Goal: Communication & Community: Participate in discussion

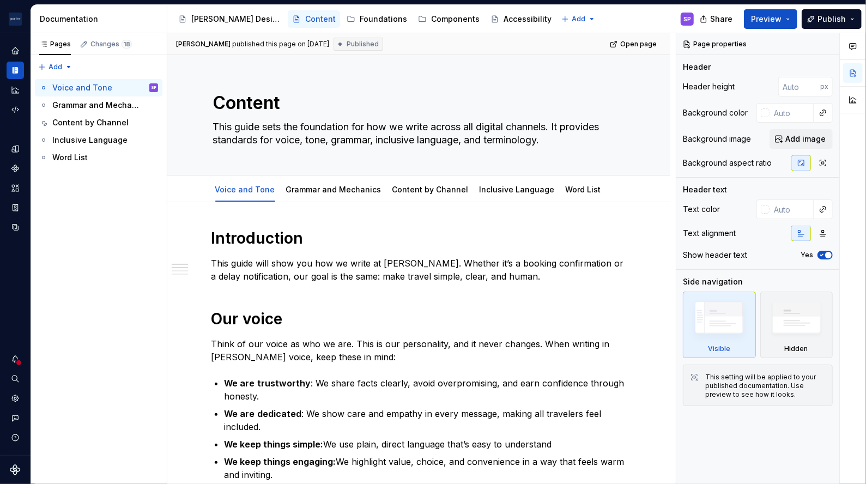
type textarea "*"
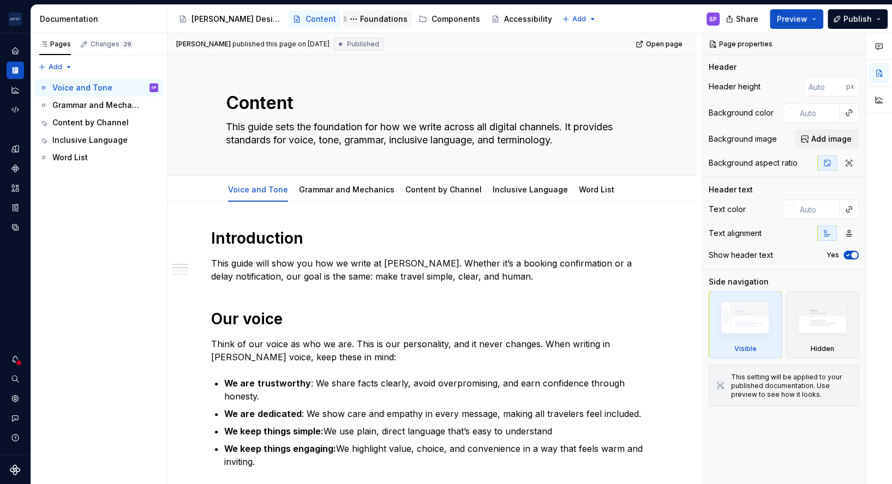
click at [360, 18] on div "Foundations" at bounding box center [383, 19] width 47 height 11
click at [418, 13] on div "Components" at bounding box center [449, 19] width 62 height 13
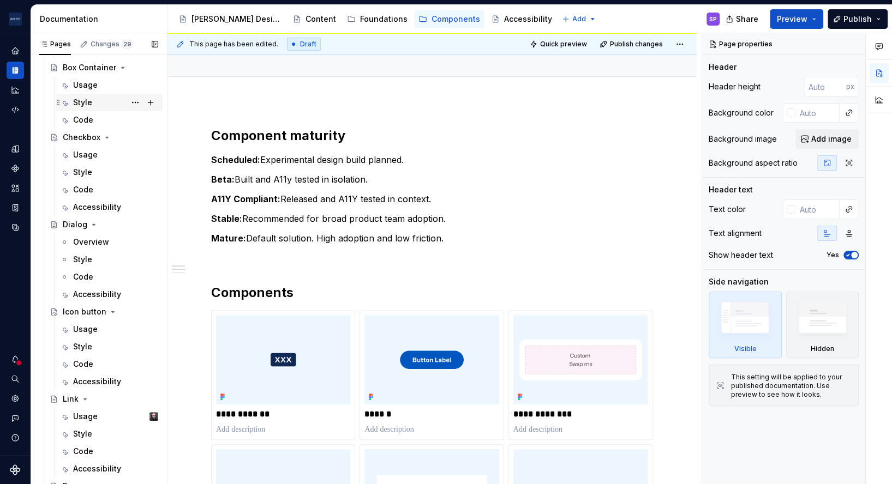
scroll to position [299, 0]
click at [81, 242] on div "Usage" at bounding box center [85, 242] width 25 height 11
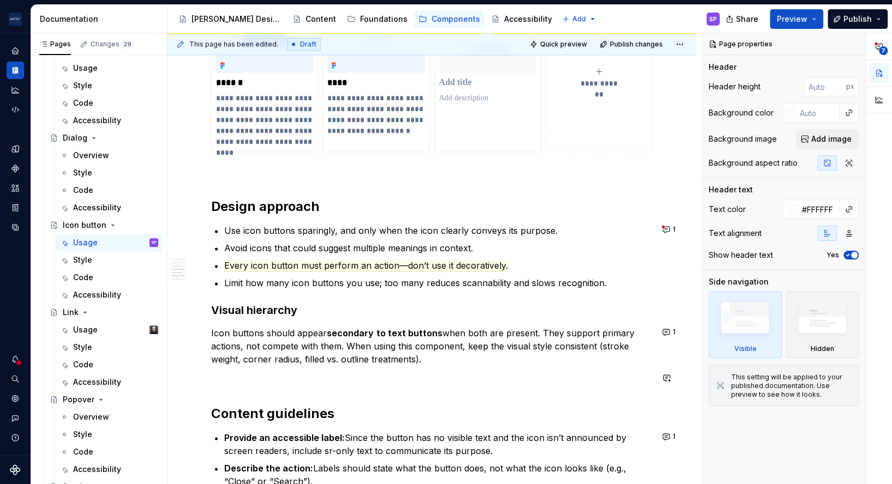
scroll to position [852, 0]
type textarea "*"
click at [359, 266] on span "Every icon button must perform an action—don’t use it decoratively." at bounding box center [366, 265] width 284 height 11
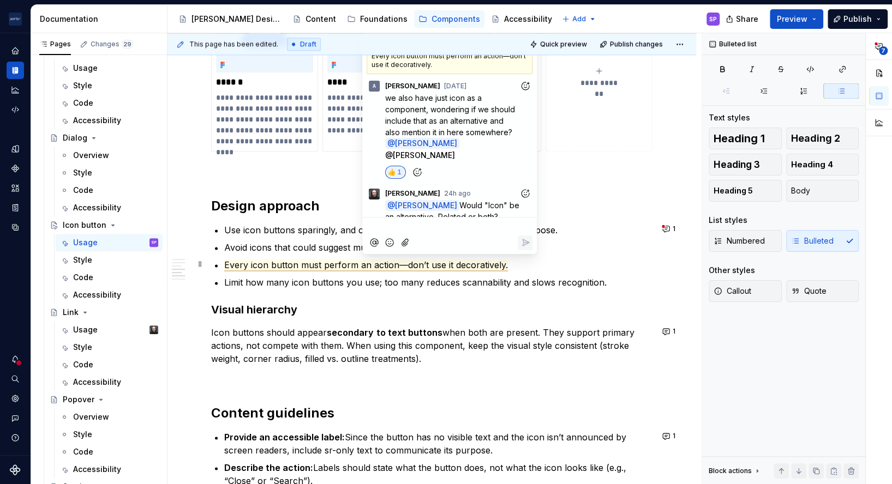
scroll to position [11, 0]
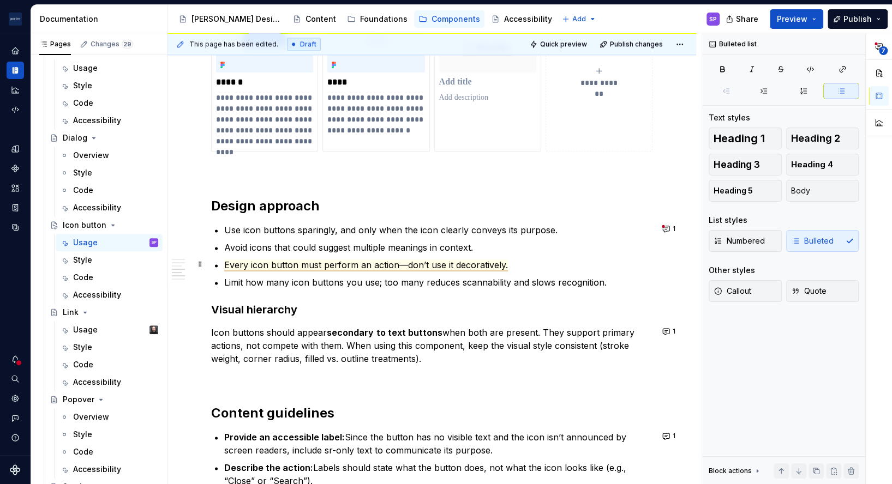
click at [491, 263] on span "Every icon button must perform an action—don’t use it decoratively." at bounding box center [366, 265] width 284 height 11
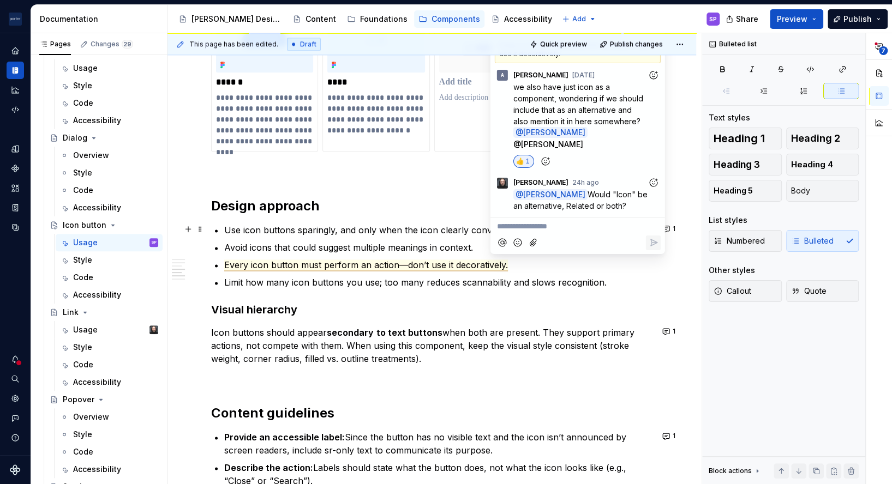
click at [562, 226] on p "**********" at bounding box center [577, 226] width 161 height 11
type textarea "*"
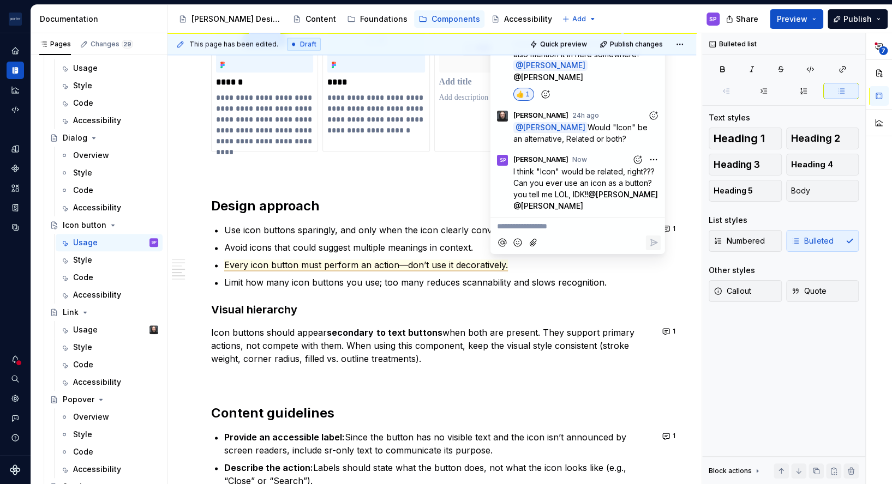
click at [439, 219] on div "**********" at bounding box center [431, 8] width 441 height 1288
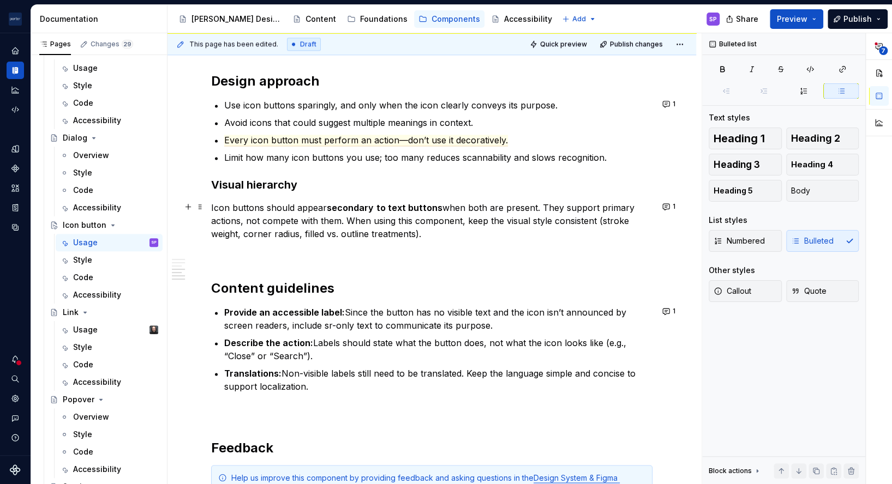
scroll to position [977, 0]
click at [666, 204] on button "1" at bounding box center [669, 205] width 21 height 15
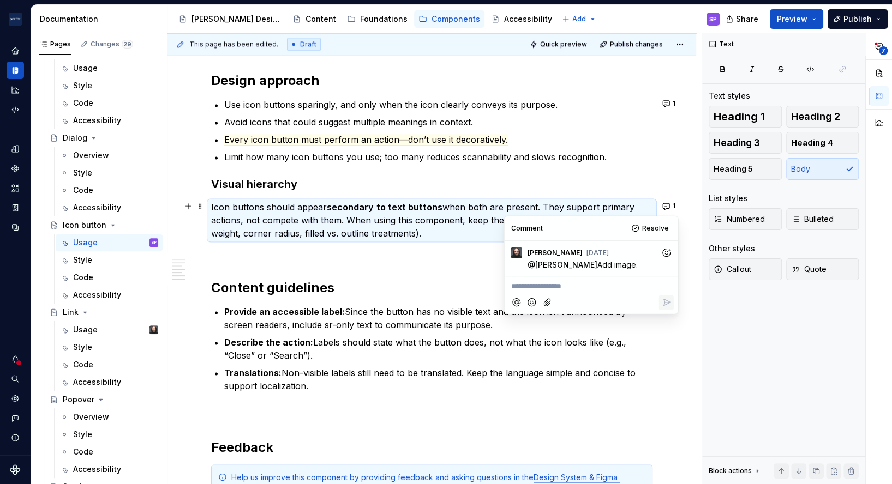
click at [603, 291] on p "**********" at bounding box center [591, 286] width 160 height 11
click at [680, 273] on span "[PERSON_NAME]" at bounding box center [677, 271] width 62 height 11
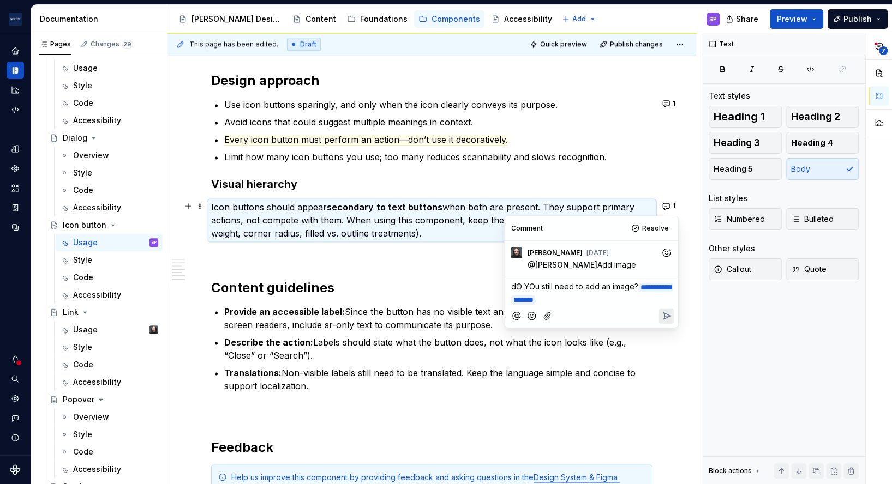
click at [660, 316] on icon "Reply" at bounding box center [665, 316] width 11 height 11
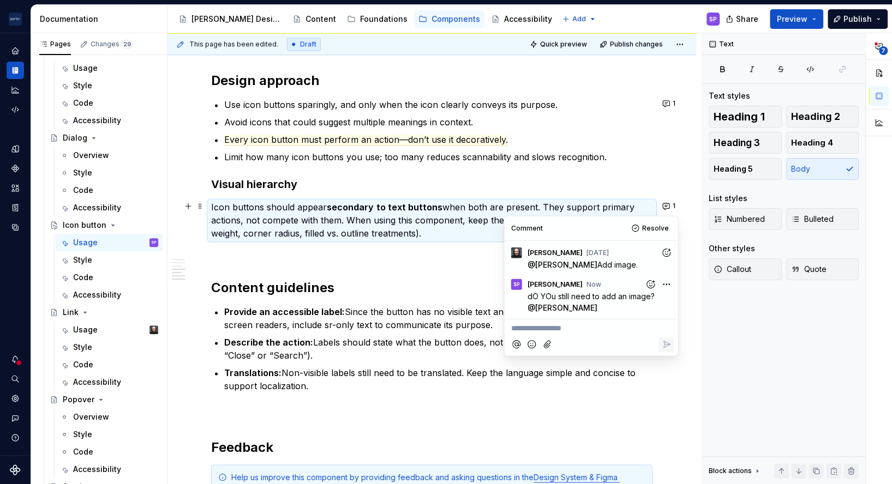
click at [400, 281] on h2 "Content guidelines" at bounding box center [431, 287] width 441 height 17
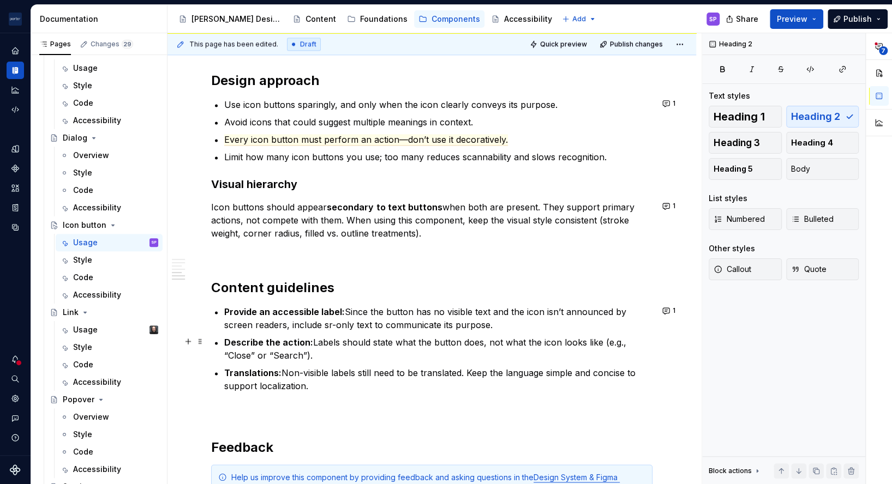
scroll to position [1060, 0]
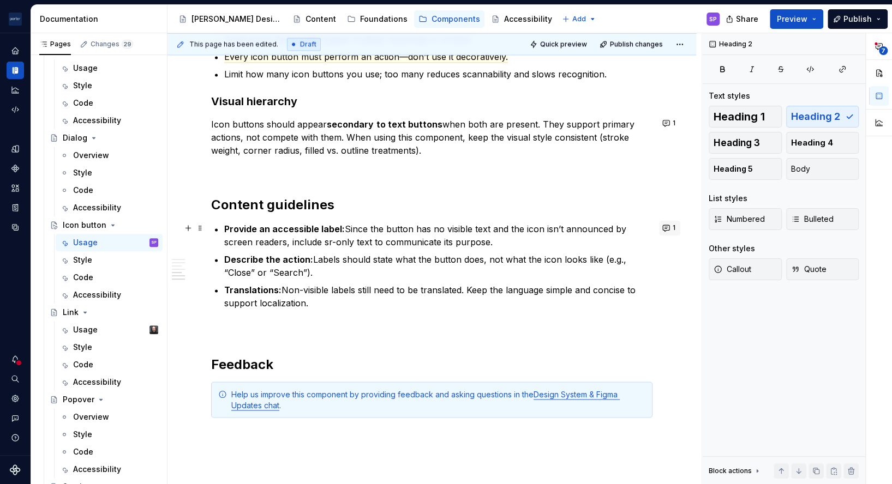
click at [660, 228] on button "1" at bounding box center [669, 227] width 21 height 15
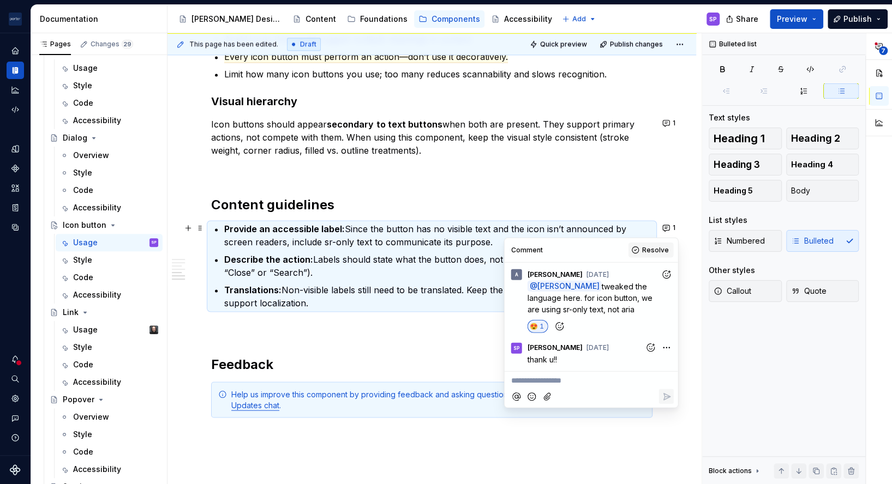
click at [656, 249] on span "Resolve" at bounding box center [655, 250] width 27 height 9
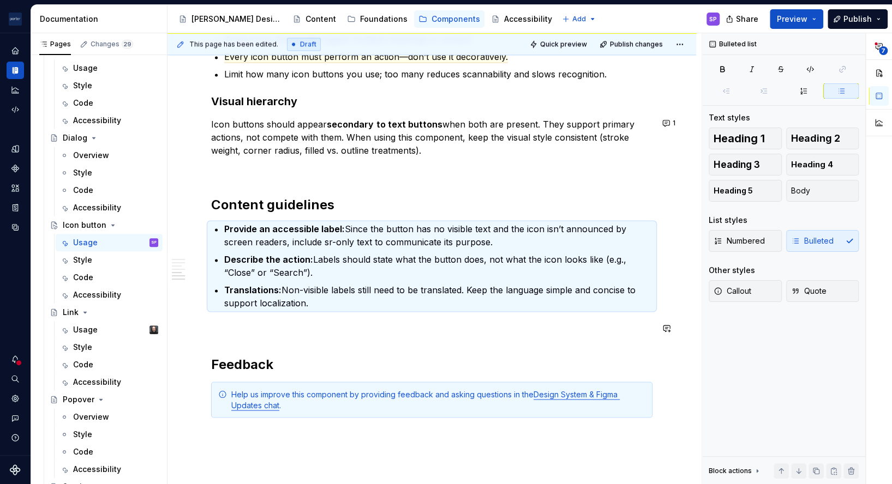
click at [606, 366] on h2 "Feedback" at bounding box center [431, 364] width 441 height 17
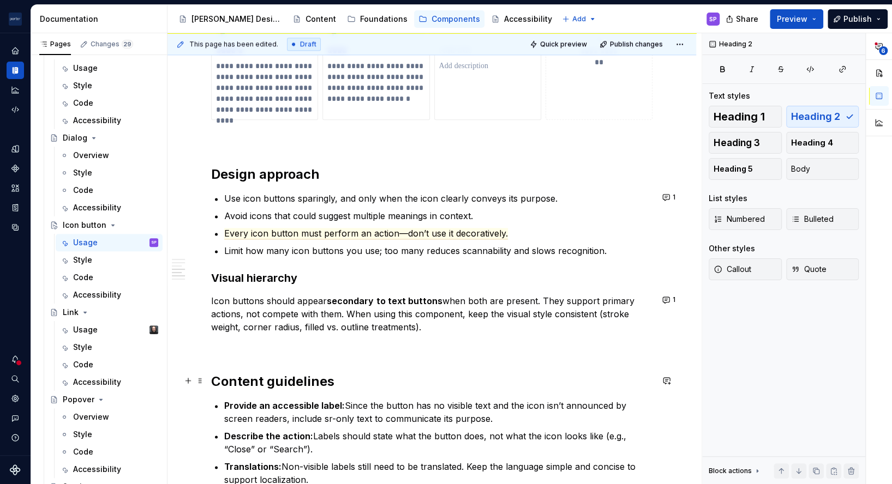
scroll to position [900, 0]
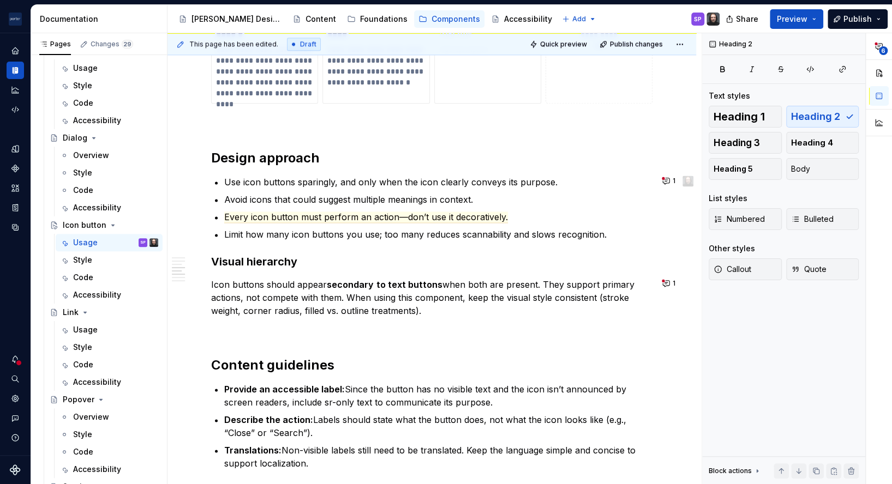
type textarea "*"
click at [266, 215] on span "Every icon button must perform an action—don’t use it decoratively." at bounding box center [366, 217] width 284 height 11
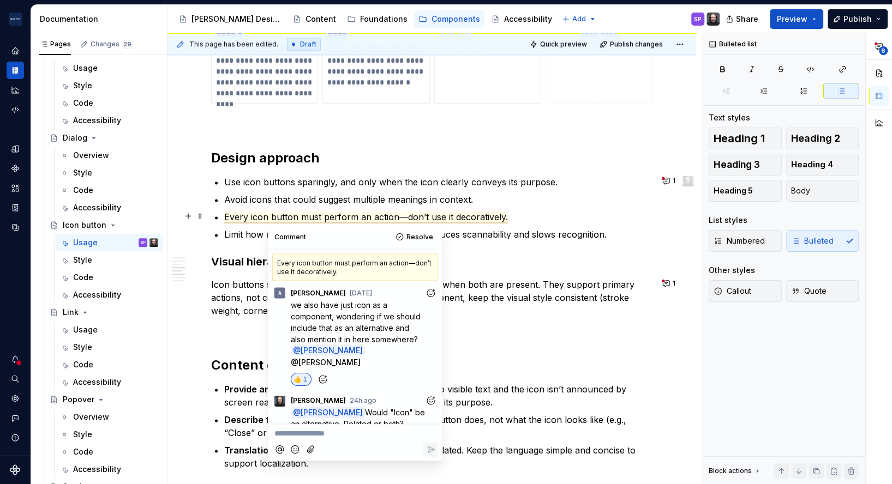
scroll to position [145, 0]
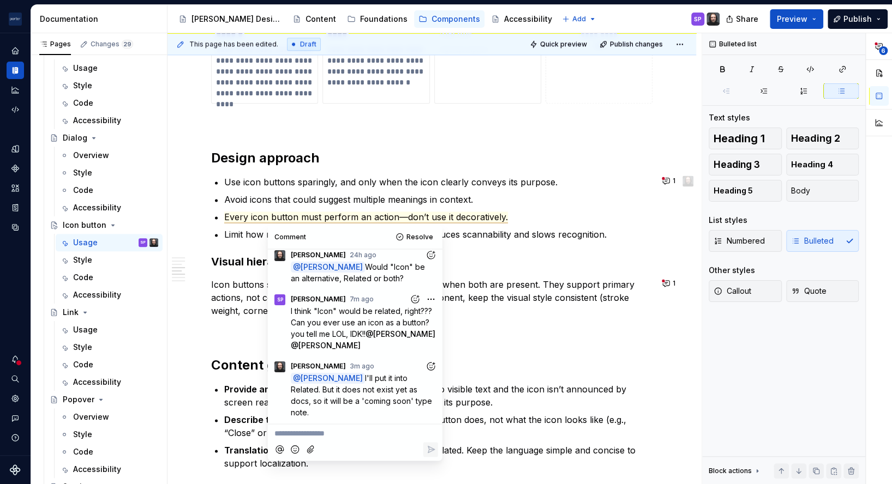
click at [425, 364] on icon "Add reaction" at bounding box center [430, 366] width 11 height 11
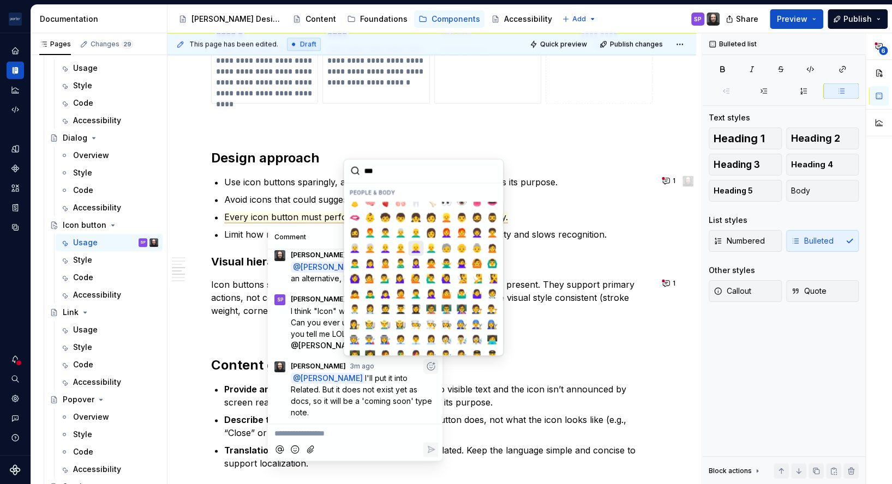
scroll to position [0, 0]
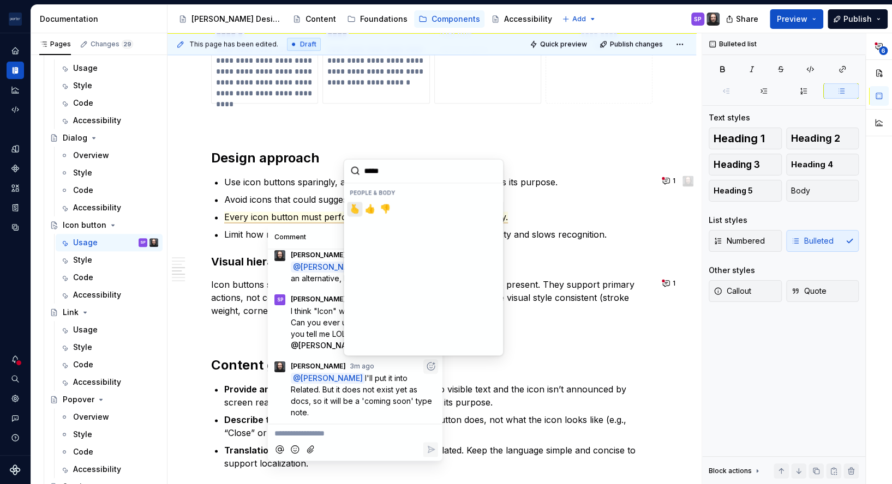
type input "******"
click at [354, 207] on span "👍️" at bounding box center [354, 208] width 9 height 11
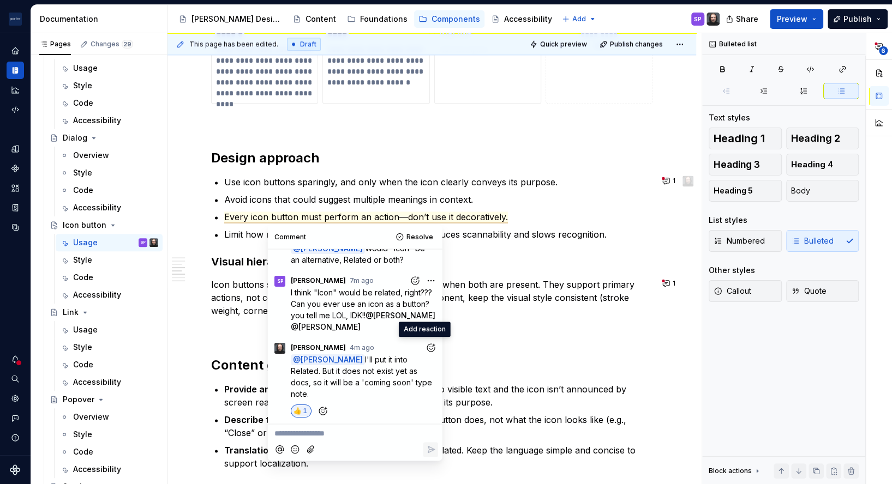
click at [379, 430] on p "**********" at bounding box center [354, 433] width 161 height 11
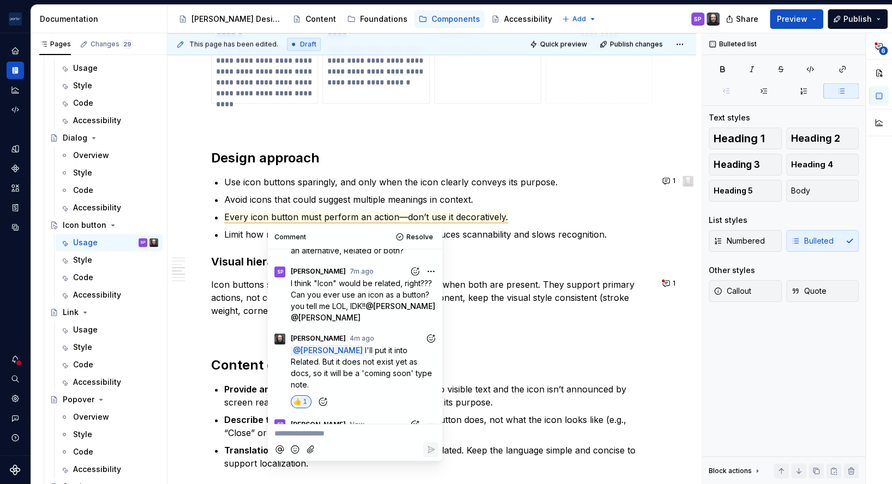
scroll to position [196, 0]
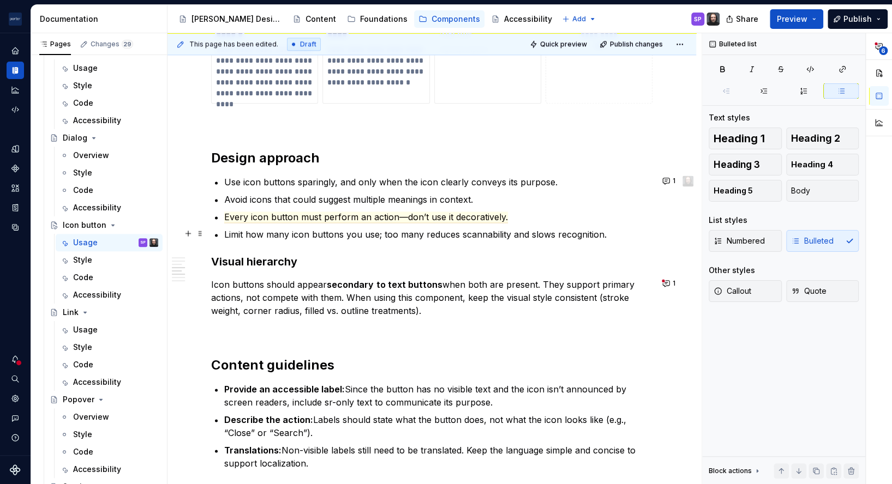
click at [335, 223] on ul "Use icon buttons sparingly, and only when the icon clearly conveys its purpose.…" at bounding box center [438, 208] width 428 height 65
click at [332, 217] on span "Every icon button must perform an action—don’t use it decoratively." at bounding box center [366, 217] width 284 height 11
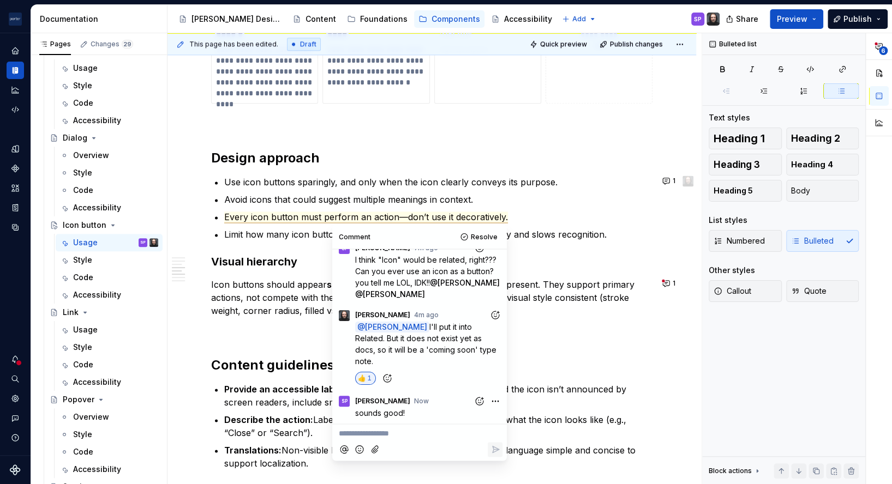
scroll to position [177, 0]
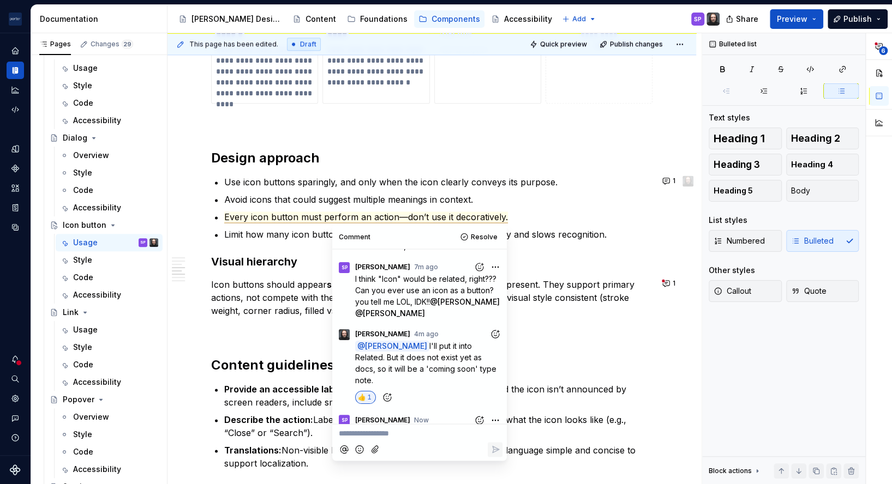
click at [425, 362] on p "@ Sadaf Pourzahed I'll put it into Related. But it does not exist yet as docs, …" at bounding box center [428, 364] width 147 height 46
click at [397, 180] on p "Use icon buttons sparingly, and only when the icon clearly conveys its purpose." at bounding box center [438, 182] width 428 height 13
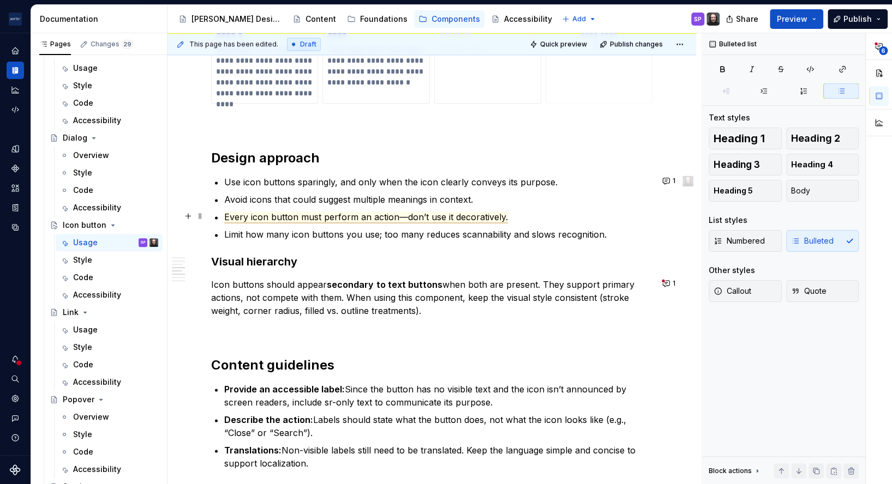
click at [409, 218] on span "Every icon button must perform an action—don’t use it decoratively." at bounding box center [366, 217] width 284 height 11
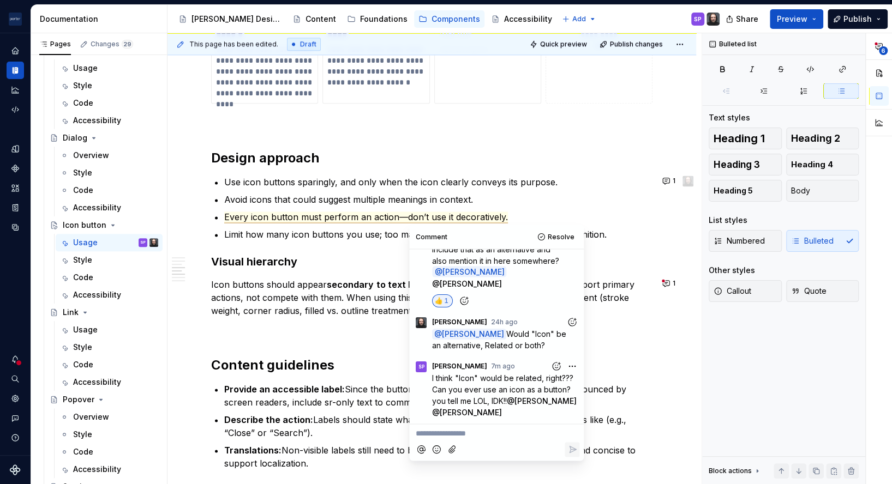
scroll to position [0, 0]
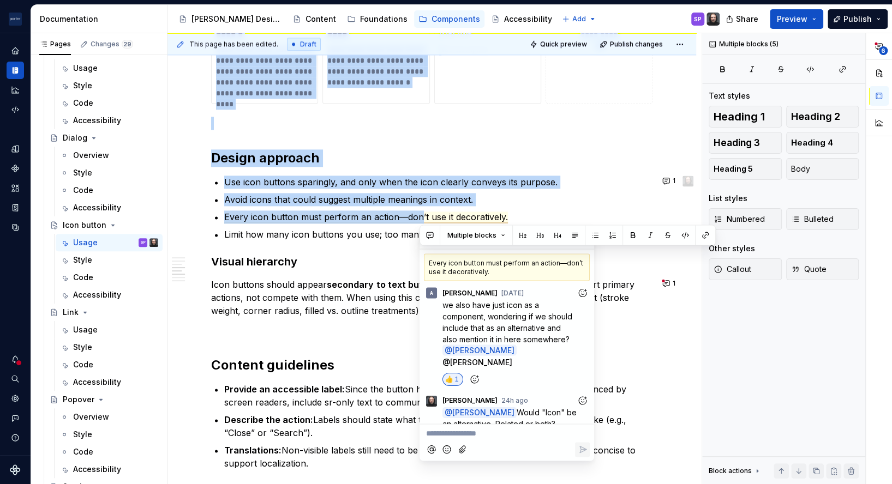
drag, startPoint x: 483, startPoint y: 363, endPoint x: 437, endPoint y: 308, distance: 71.2
click at [437, 308] on div "A Alex yesterday we also have just icon as a component, wondering if we should …" at bounding box center [506, 448] width 174 height 335
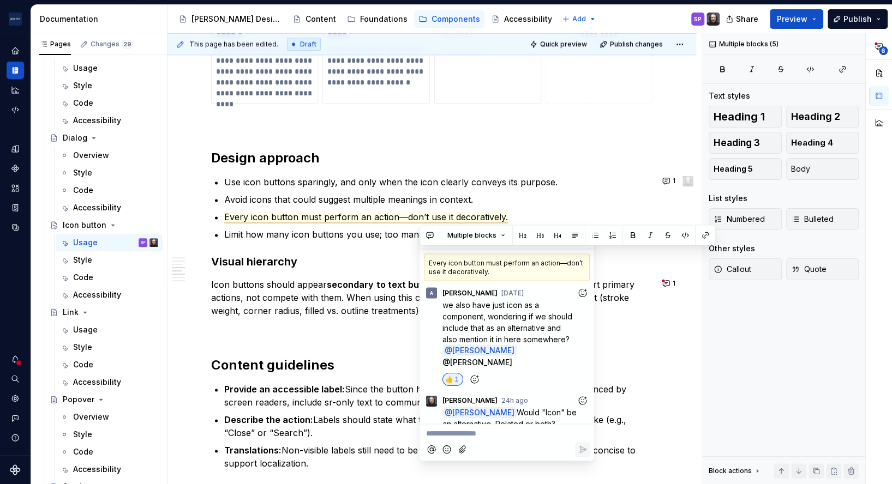
click at [499, 322] on p "we also have just icon as a component, wondering if we should include that as a…" at bounding box center [509, 333] width 134 height 69
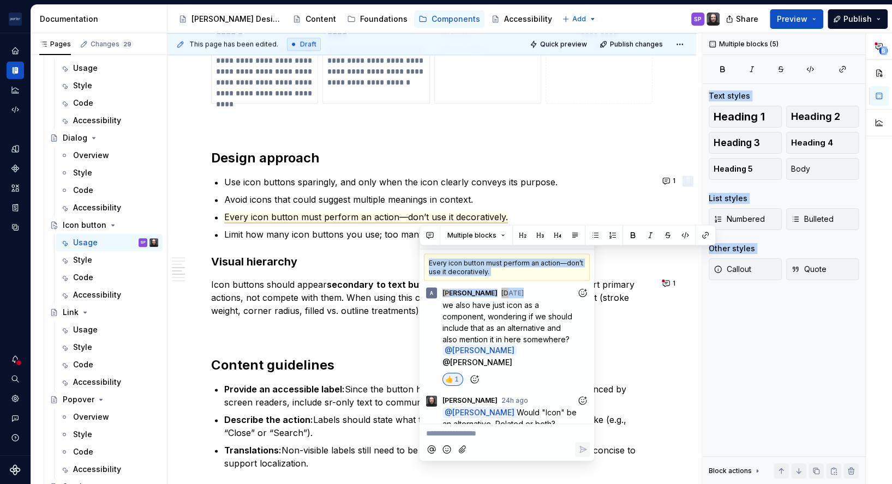
scroll to position [196, 0]
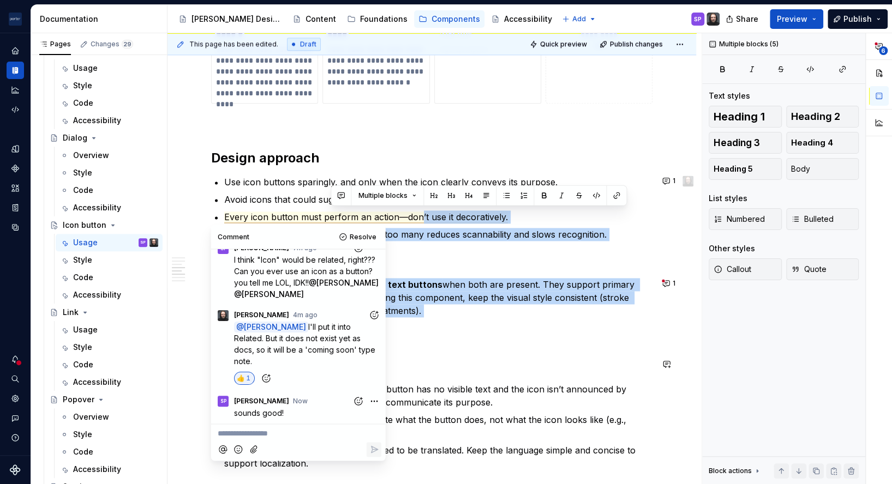
drag, startPoint x: 444, startPoint y: 306, endPoint x: 480, endPoint y: 329, distance: 42.7
click at [480, 329] on body "Porter Airlines SP Design system data Documentation Accessibility guide for tre…" at bounding box center [446, 242] width 892 height 484
click at [317, 315] on p "Icon buttons should appear secondary to text buttons when both are present. The…" at bounding box center [431, 297] width 441 height 39
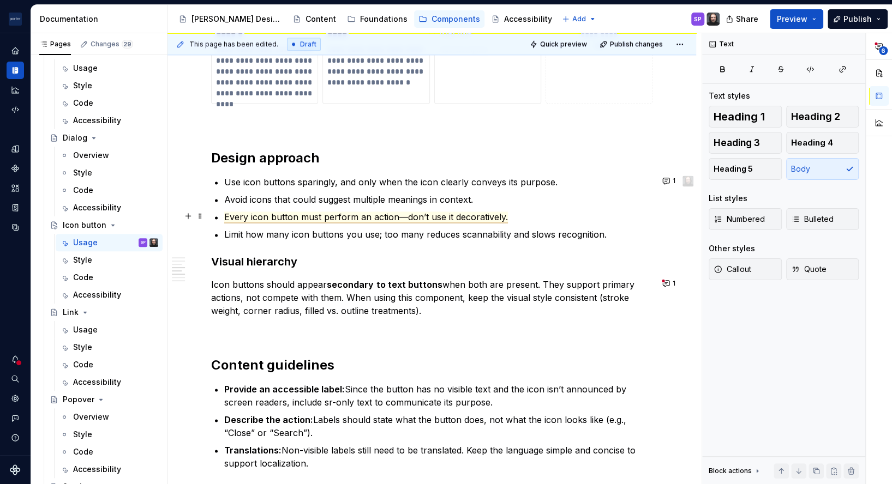
click at [425, 216] on span "Every icon button must perform an action—don’t use it decoratively." at bounding box center [366, 217] width 284 height 11
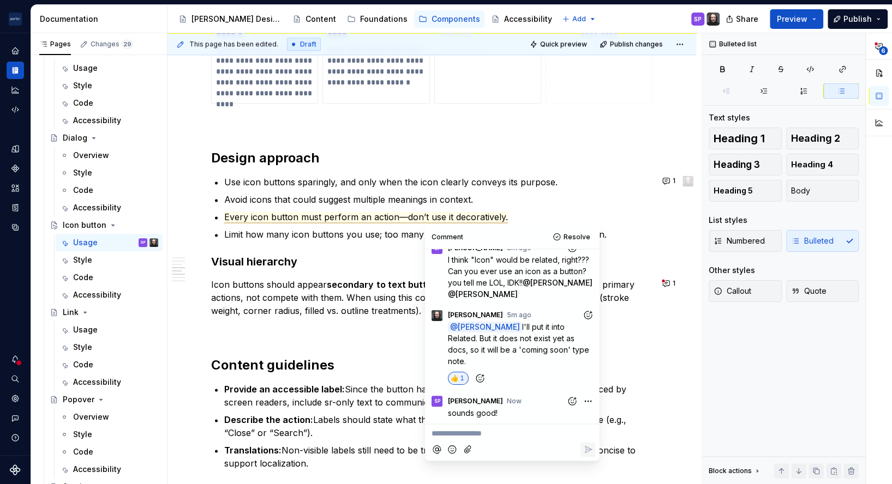
scroll to position [0, 0]
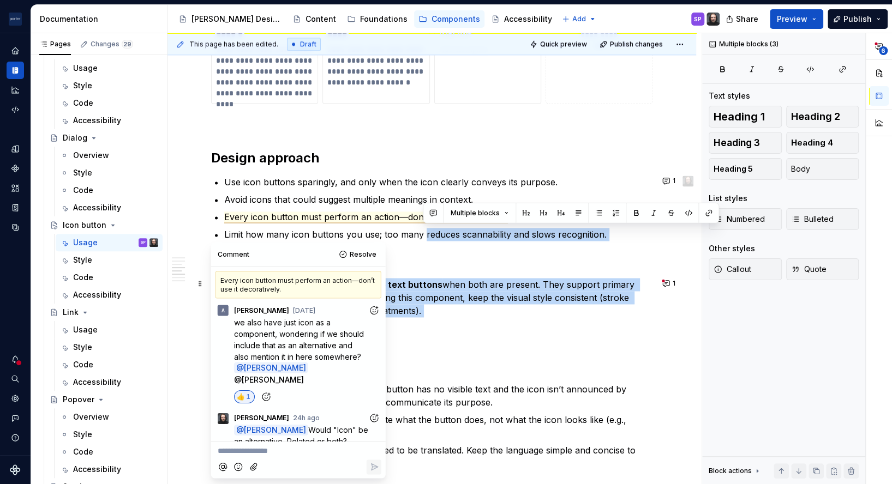
drag, startPoint x: 489, startPoint y: 365, endPoint x: 467, endPoint y: 328, distance: 42.8
click at [467, 328] on body "Porter Airlines SP Design system data Documentation Accessibility guide for tre…" at bounding box center [446, 242] width 892 height 484
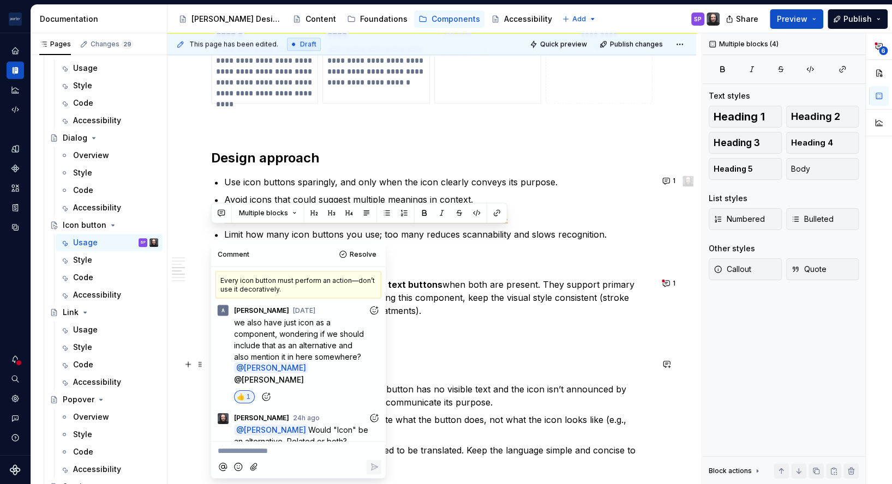
click at [251, 357] on span "we also have just icon as a component, wondering if we should include that as a…" at bounding box center [300, 339] width 132 height 44
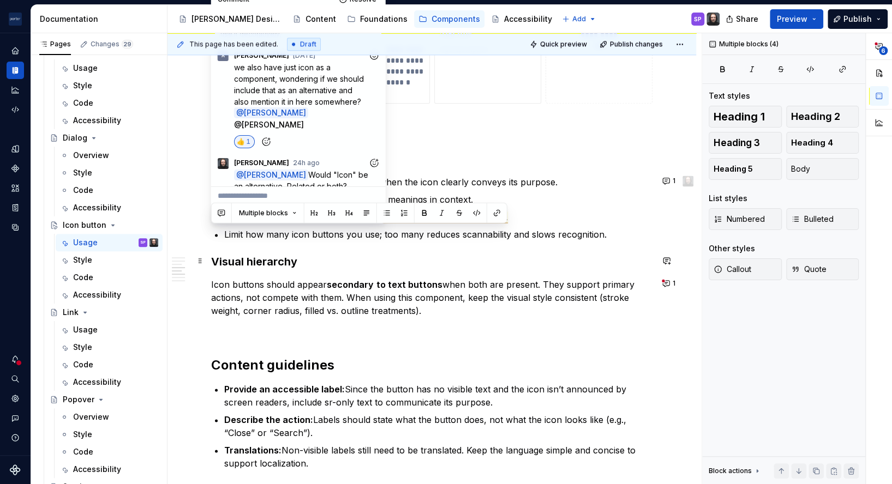
click at [416, 264] on h3 "Visual hierarchy" at bounding box center [431, 261] width 441 height 15
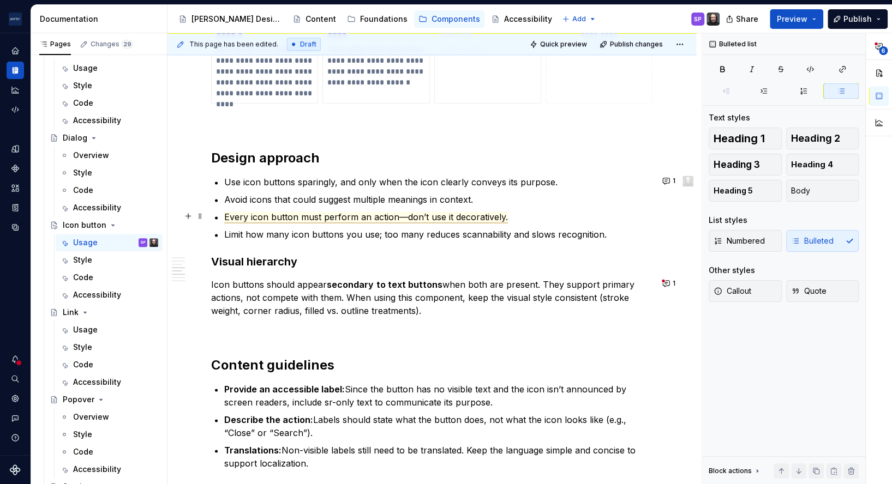
click at [379, 219] on span "Every icon button must perform an action—don’t use it decoratively." at bounding box center [366, 217] width 284 height 11
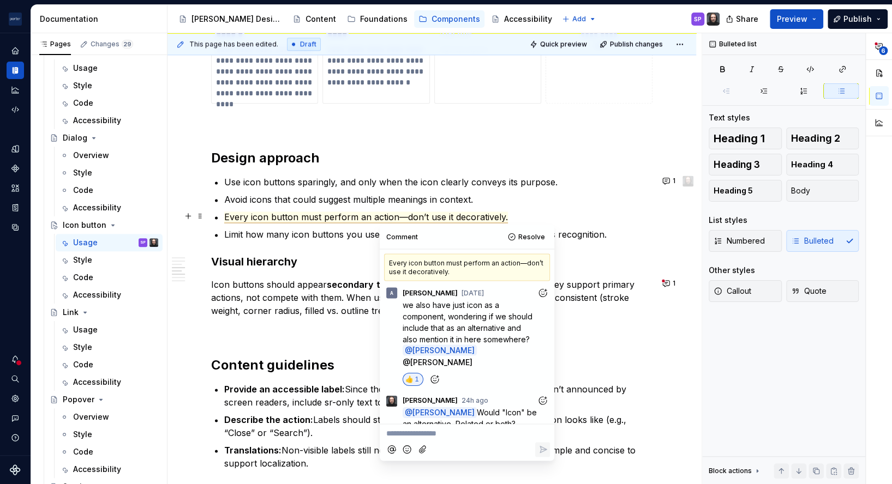
scroll to position [196, 0]
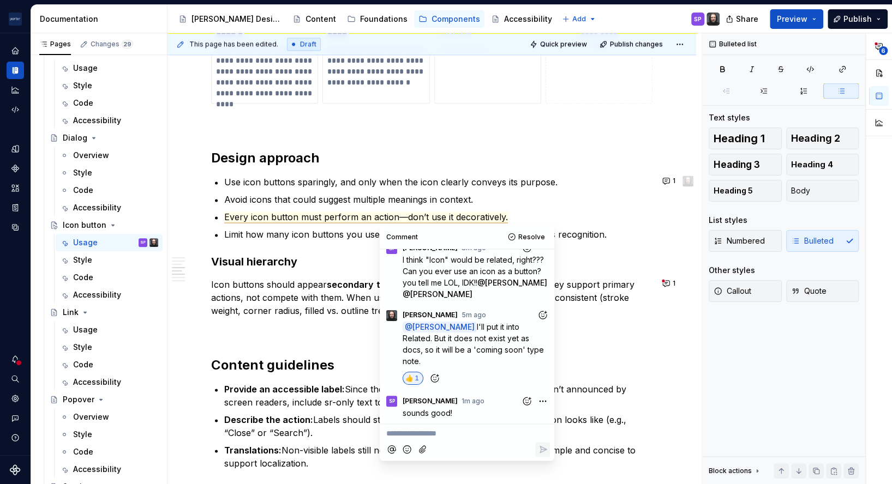
drag, startPoint x: 437, startPoint y: 357, endPoint x: 451, endPoint y: 324, distance: 35.4
type textarea "*"
click at [447, 441] on div at bounding box center [467, 449] width 166 height 22
click at [441, 428] on p "**********" at bounding box center [466, 433] width 161 height 11
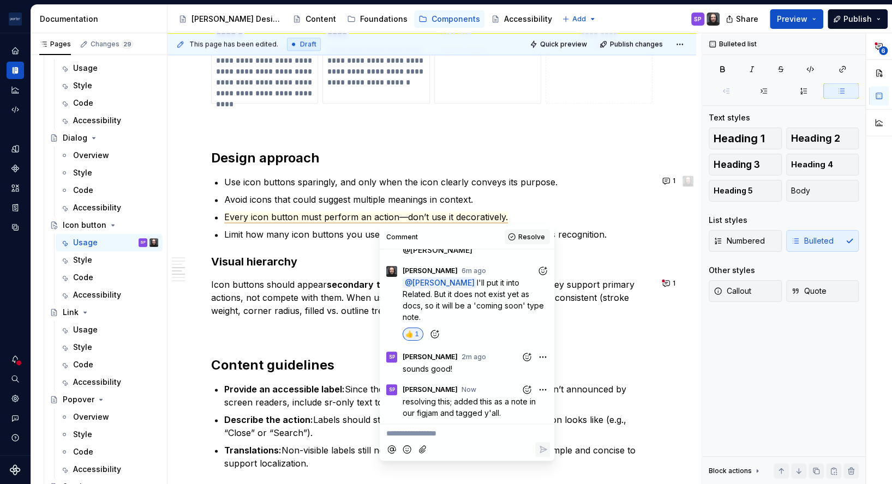
click at [531, 237] on span "Resolve" at bounding box center [531, 236] width 27 height 9
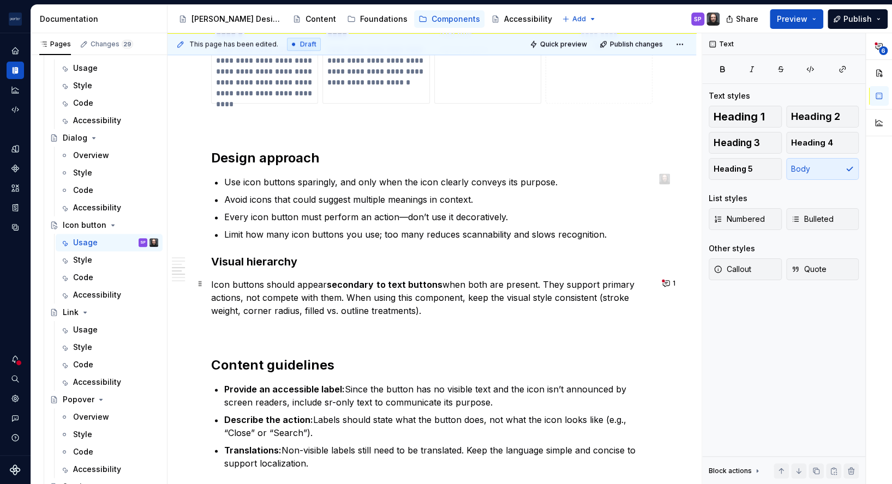
click at [537, 286] on p "Icon buttons should appear secondary to text buttons when both are present. The…" at bounding box center [431, 297] width 441 height 39
click at [663, 281] on button "1" at bounding box center [669, 283] width 21 height 15
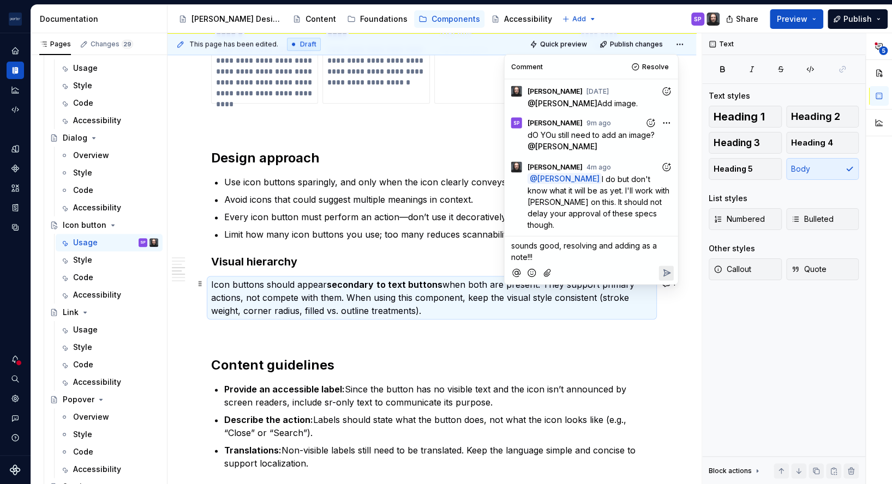
click at [574, 213] on span "I do but don't know what it will be as yet. I'll work with Colin on this. It sh…" at bounding box center [599, 201] width 144 height 55
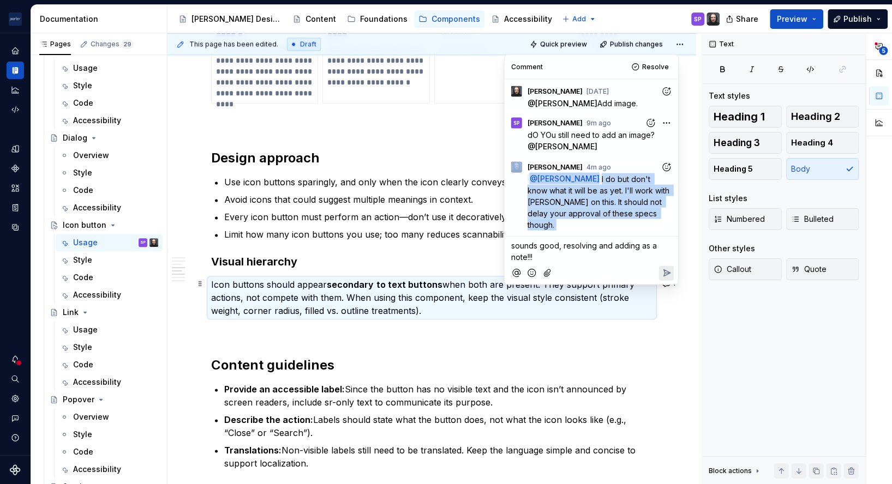
click at [574, 213] on span "I do but don't know what it will be as yet. I'll work with Colin on this. It sh…" at bounding box center [599, 201] width 144 height 55
copy p "@ Sadaf Pourzahed I do but don't know what it will be as yet. I'll work with Co…"
click at [667, 268] on icon "Reply" at bounding box center [665, 273] width 11 height 11
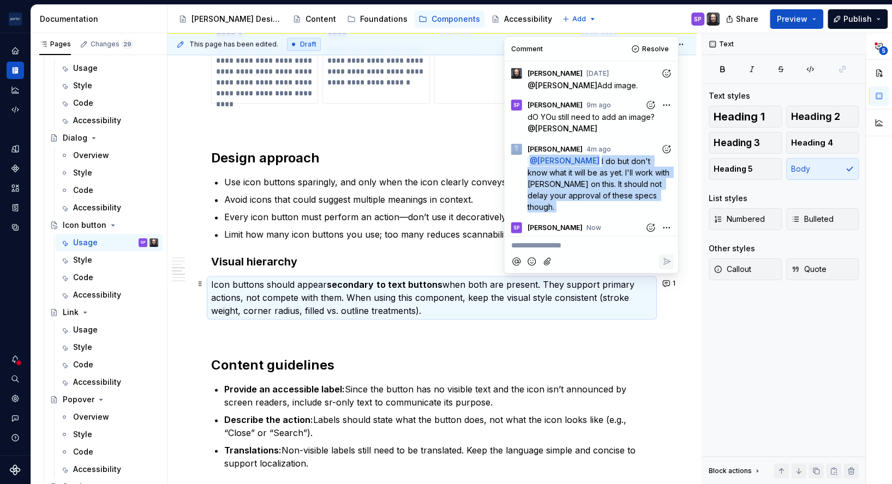
scroll to position [14, 0]
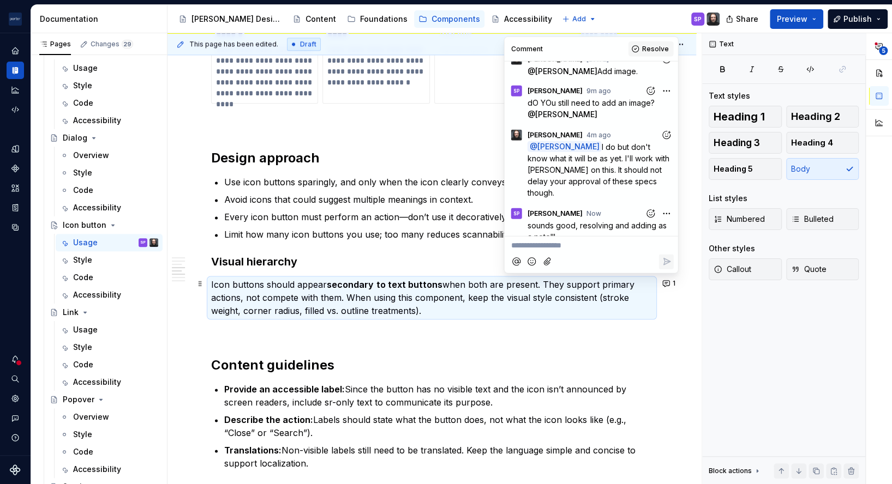
click at [638, 41] on button "Resolve" at bounding box center [650, 48] width 45 height 15
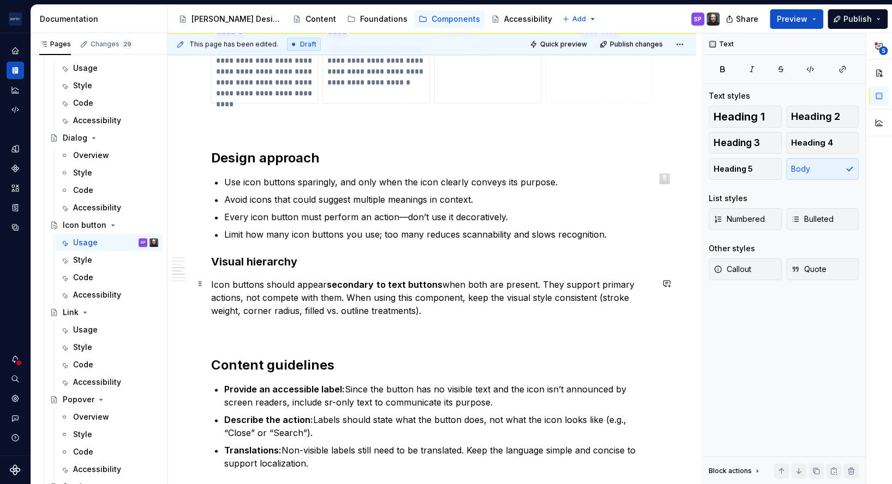
click at [378, 308] on p "Icon buttons should appear secondary to text buttons when both are present. The…" at bounding box center [431, 297] width 441 height 39
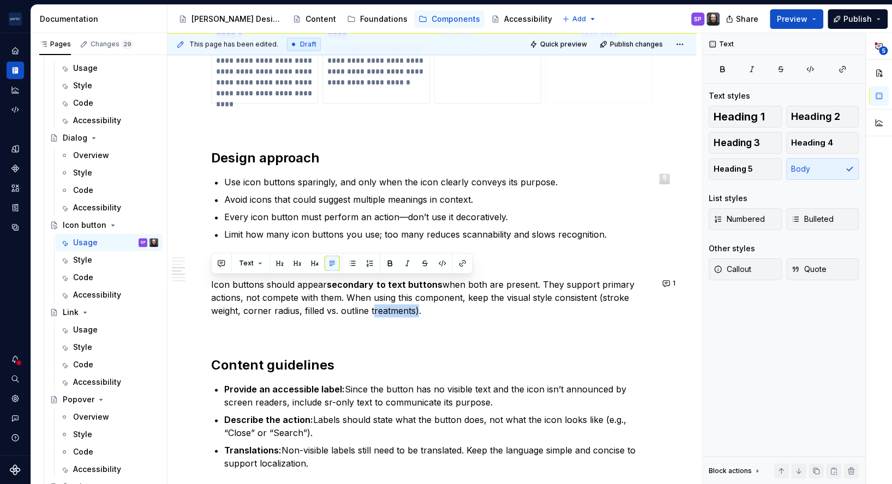
copy p "Icon buttons should appear secondary to text buttons when both are present. The…"
click at [455, 144] on div "**********" at bounding box center [431, 62] width 441 height 1492
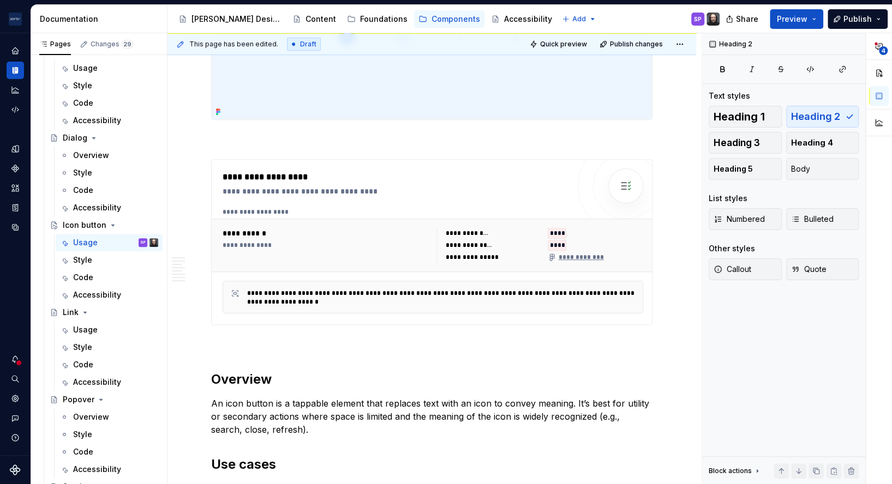
scroll to position [0, 0]
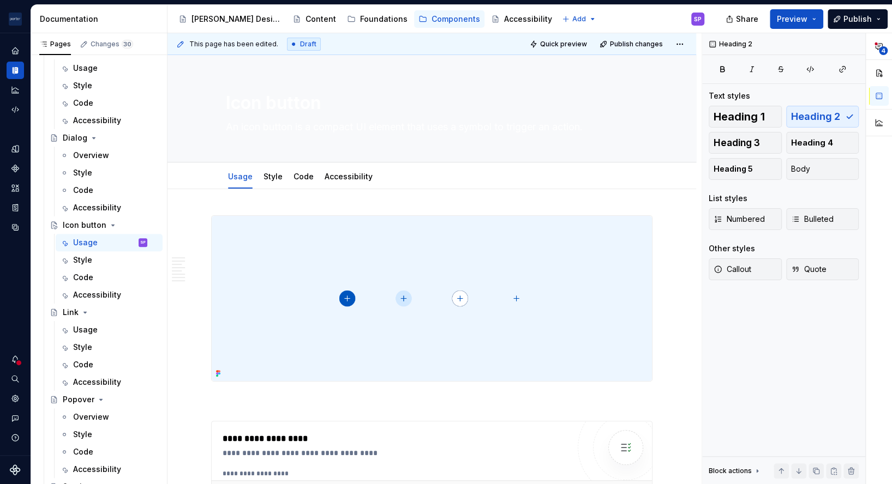
type textarea "*"
